Goal: Navigation & Orientation: Find specific page/section

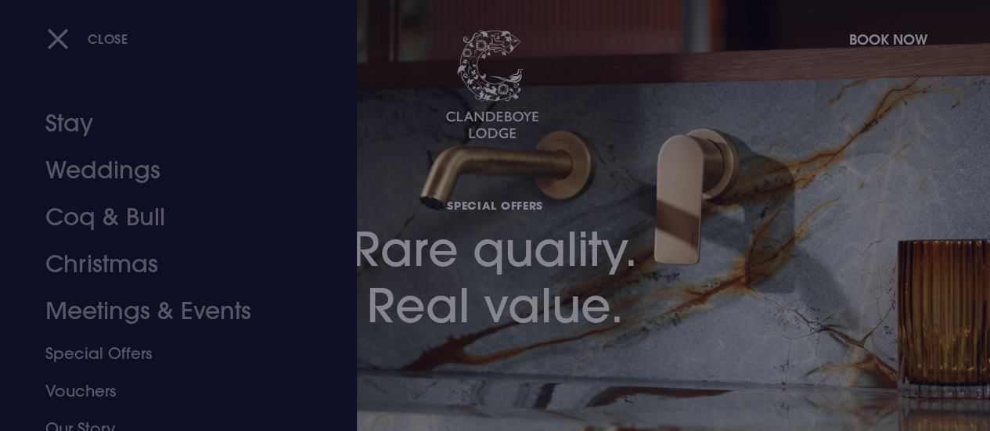
scroll to position [156, 0]
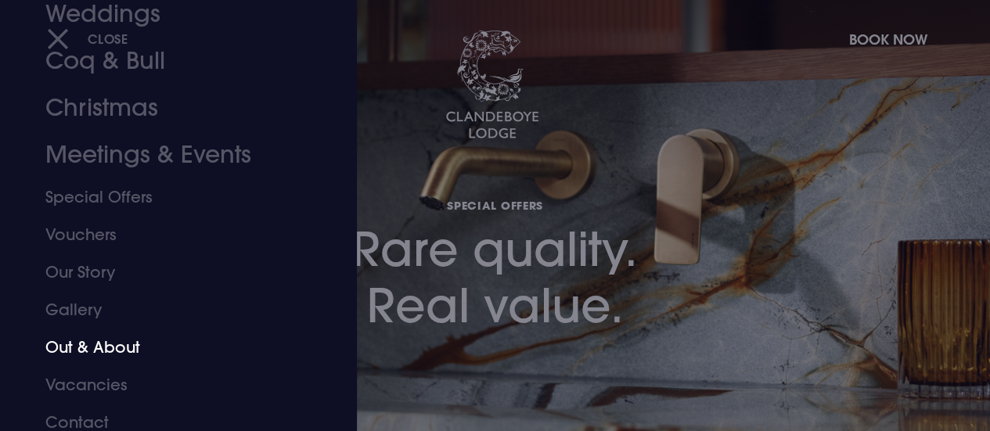
click at [106, 350] on link "Out & About" at bounding box center [167, 348] width 245 height 38
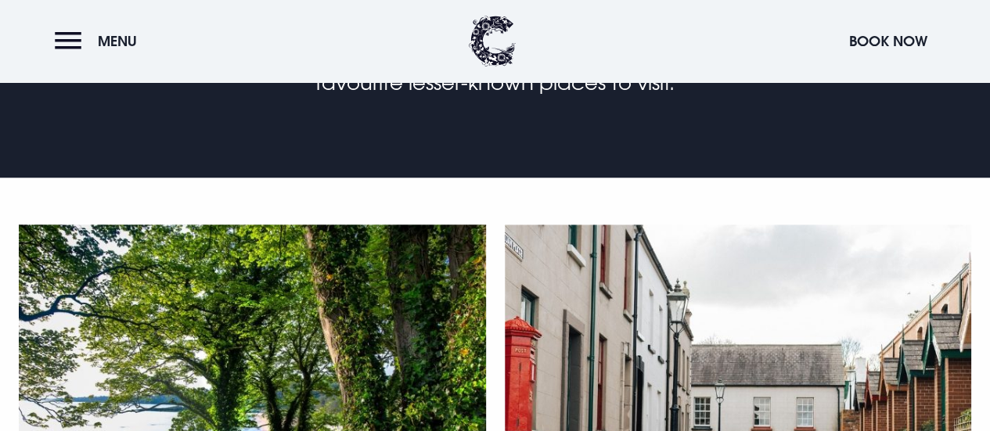
scroll to position [313, 0]
